Goal: Register for event/course

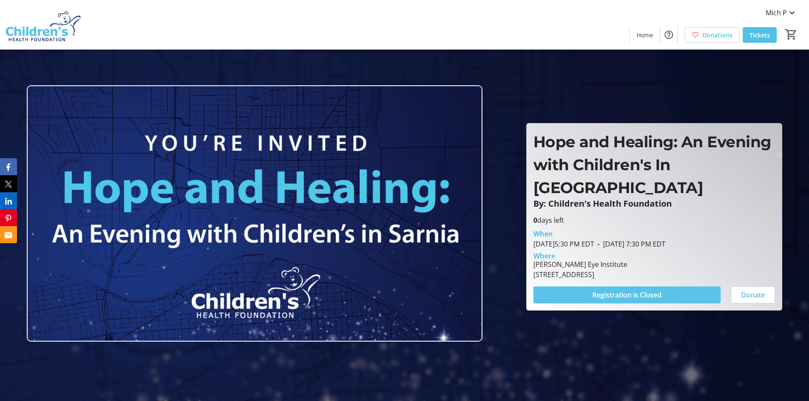
drag, startPoint x: 589, startPoint y: 284, endPoint x: 631, endPoint y: 283, distance: 42.5
click at [631, 287] on button "Registration is Closed" at bounding box center [626, 295] width 187 height 17
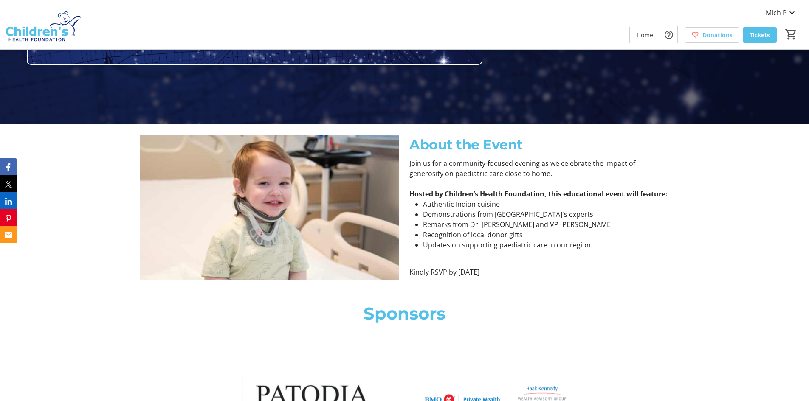
scroll to position [297, 0]
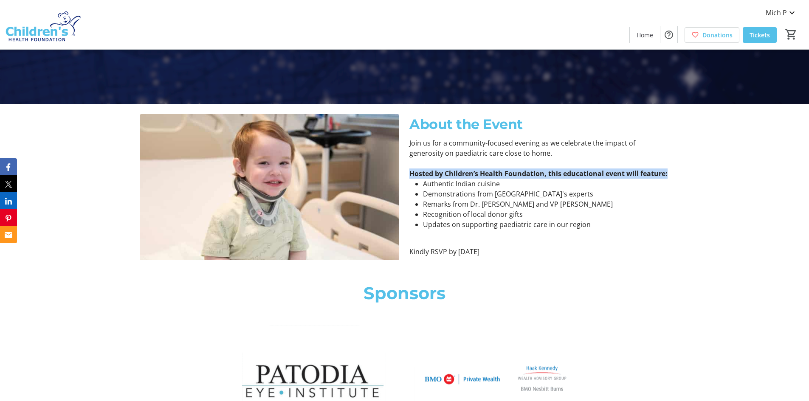
drag, startPoint x: 411, startPoint y: 171, endPoint x: 673, endPoint y: 172, distance: 262.0
click at [673, 172] on div "Join us for a community-focused evening as we celebrate the impact of generosit…" at bounding box center [539, 197] width 270 height 119
click at [446, 187] on li "Authentic Indian cuisine" at bounding box center [546, 184] width 246 height 10
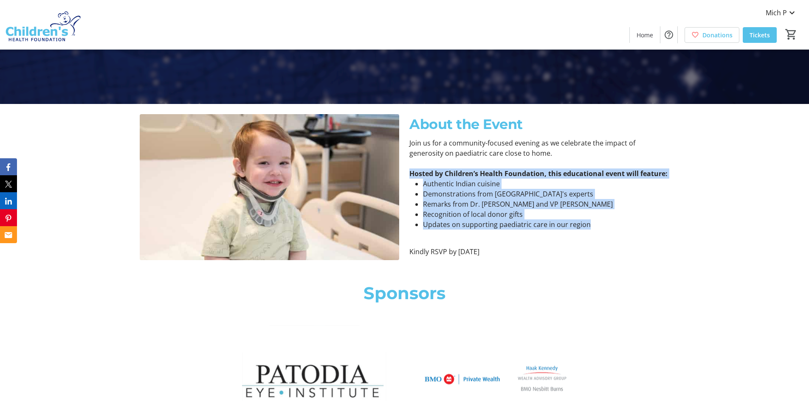
drag, startPoint x: 409, startPoint y: 173, endPoint x: 605, endPoint y: 222, distance: 202.3
click at [605, 222] on div "Join us for a community-focused evening as we celebrate the impact of generosit…" at bounding box center [539, 197] width 270 height 119
copy div "Hosted by Children’s Health Foundation, this educational event will feature: Au…"
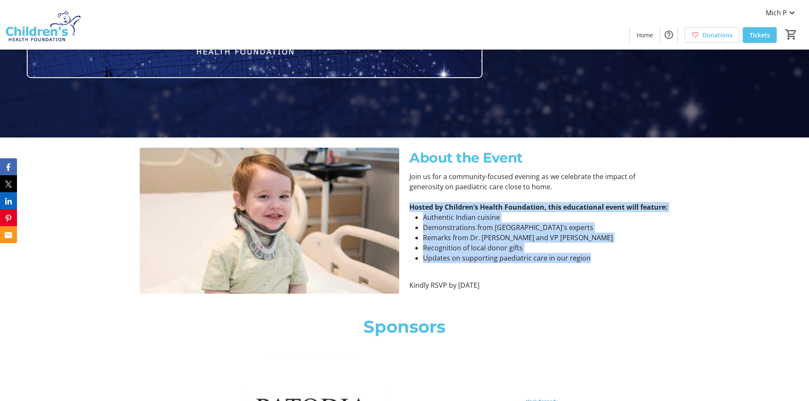
scroll to position [170, 0]
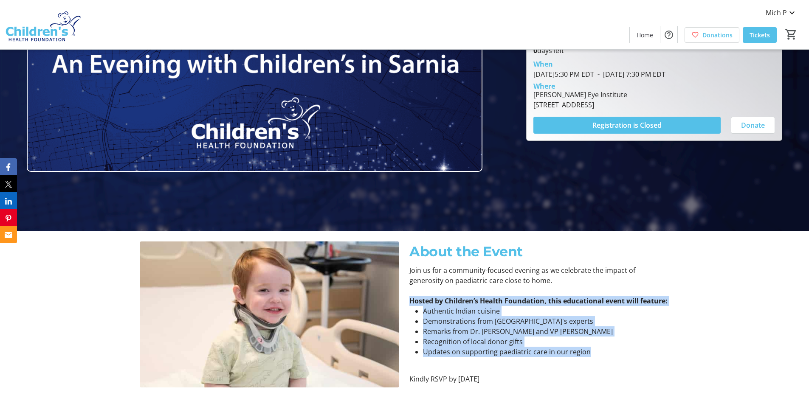
click at [452, 342] on li "Recognition of local donor gifts" at bounding box center [546, 342] width 246 height 10
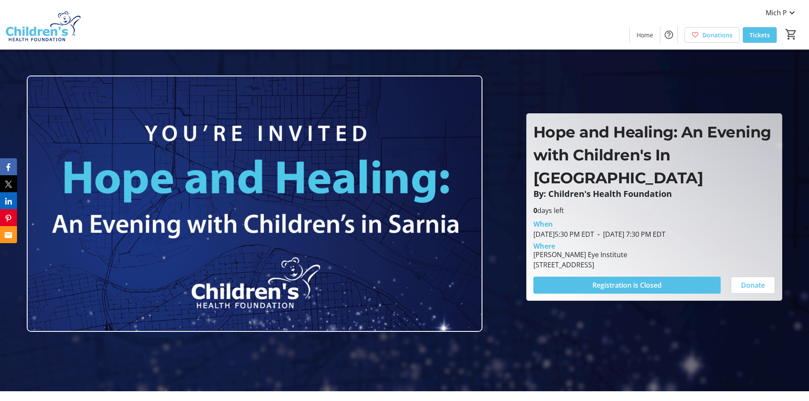
scroll to position [0, 0]
